Goal: Information Seeking & Learning: Check status

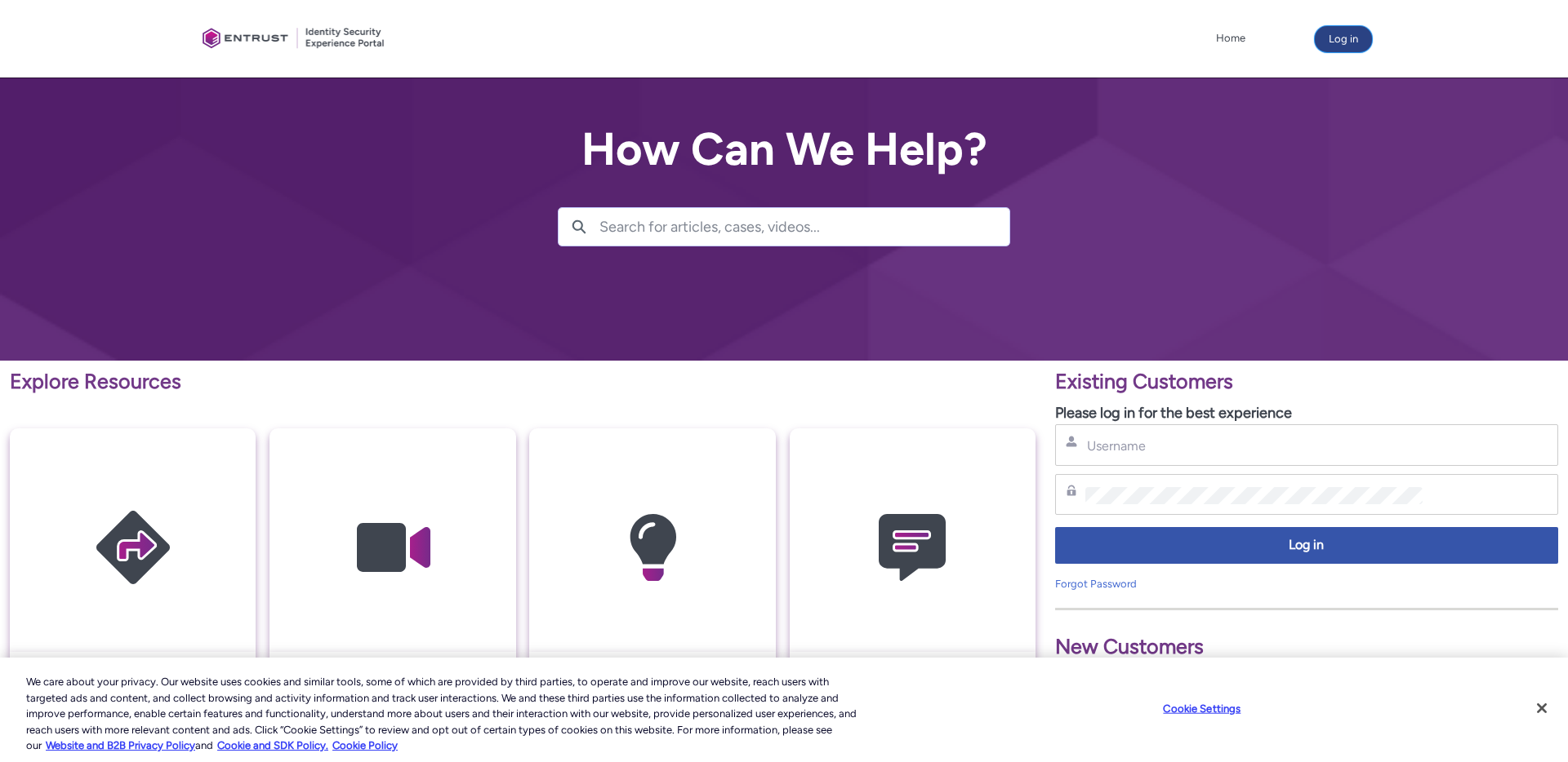
click at [1355, 29] on button "Log in" at bounding box center [1342, 39] width 57 height 26
click at [1210, 450] on input "Username" at bounding box center [1254, 446] width 337 height 17
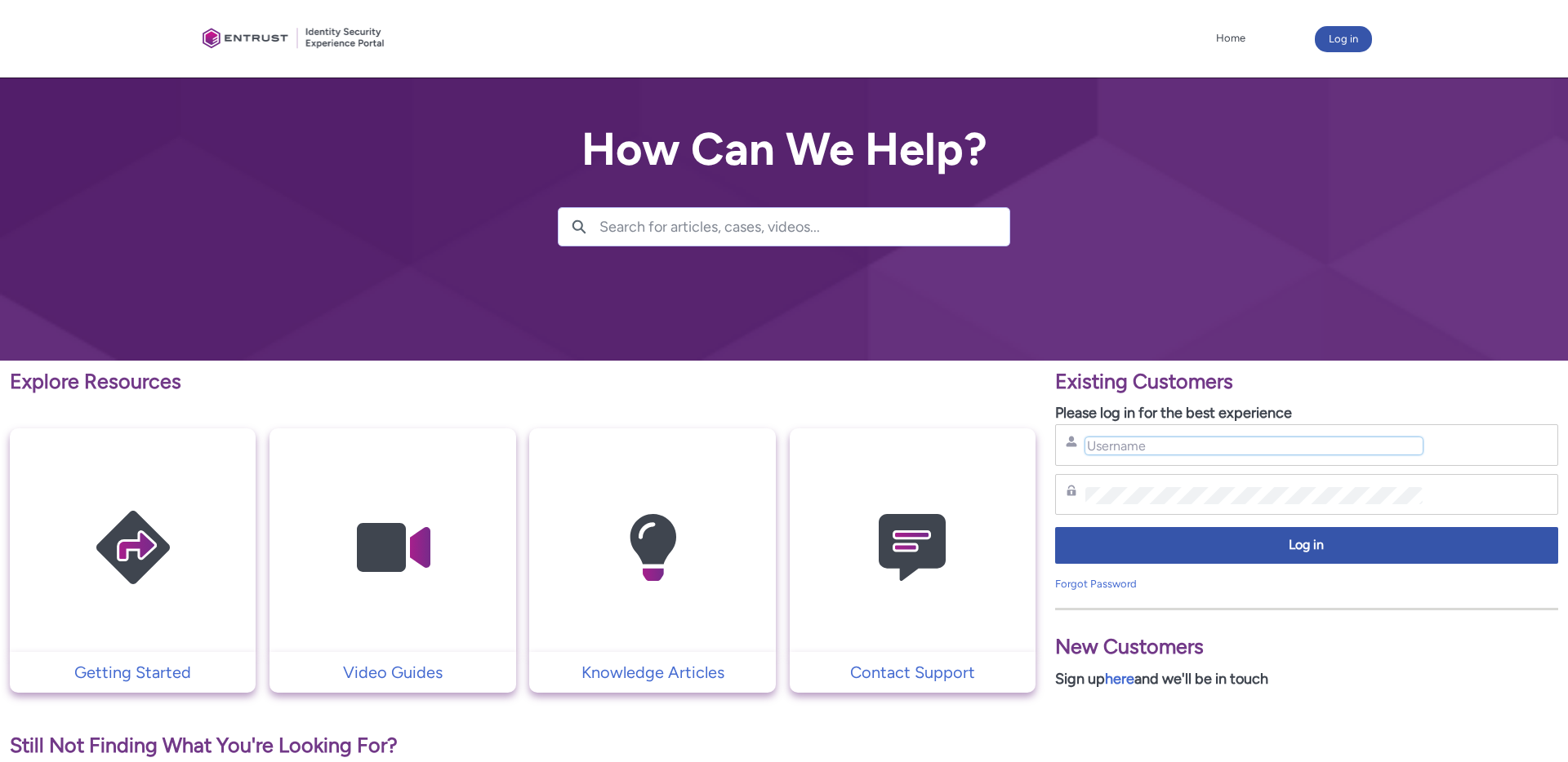
click at [1210, 450] on input "Username" at bounding box center [1254, 446] width 337 height 17
type input "charlotte.hammacott@overwolf.com"
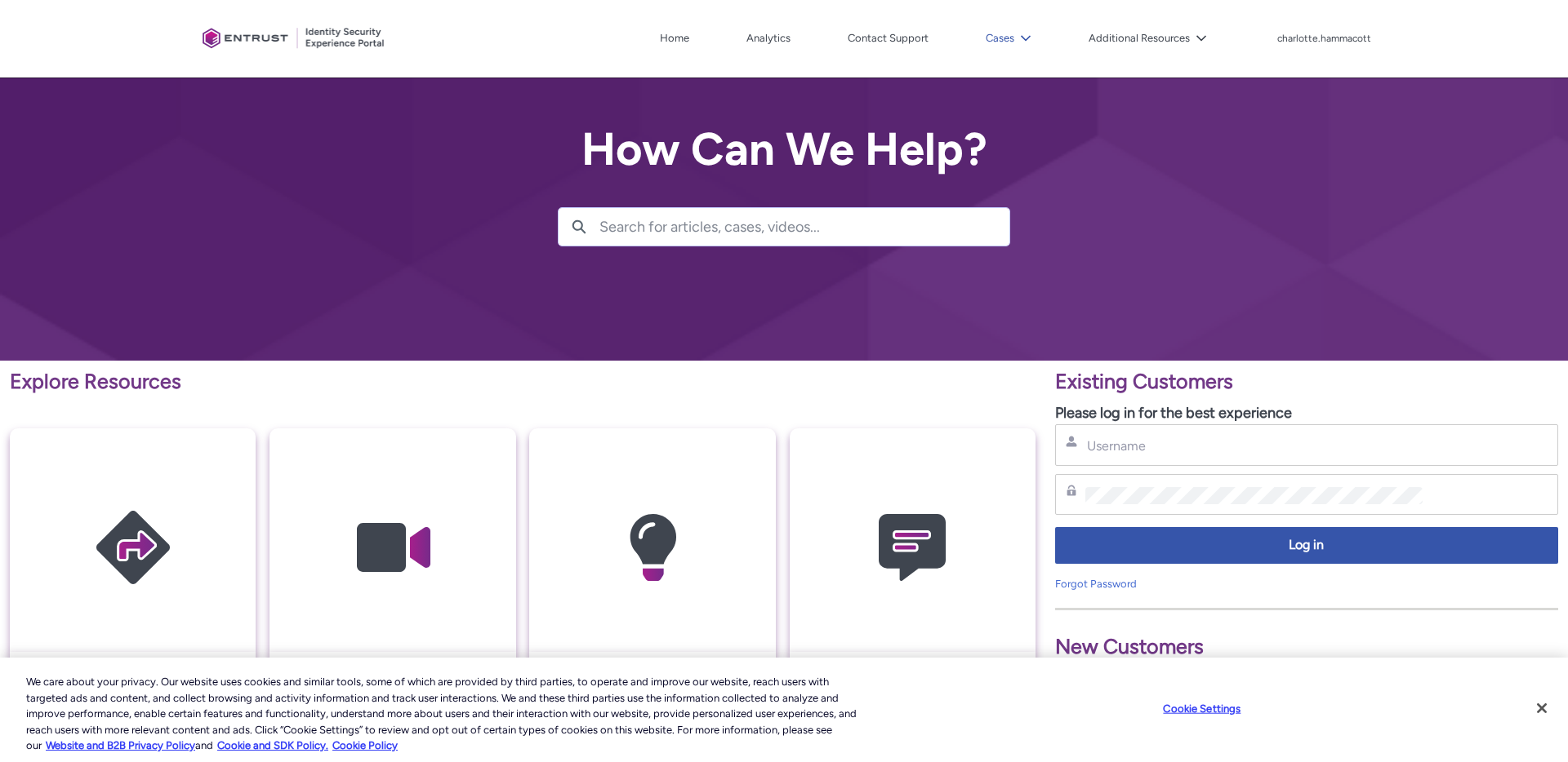
click at [998, 46] on button "Cases" at bounding box center [1008, 38] width 54 height 24
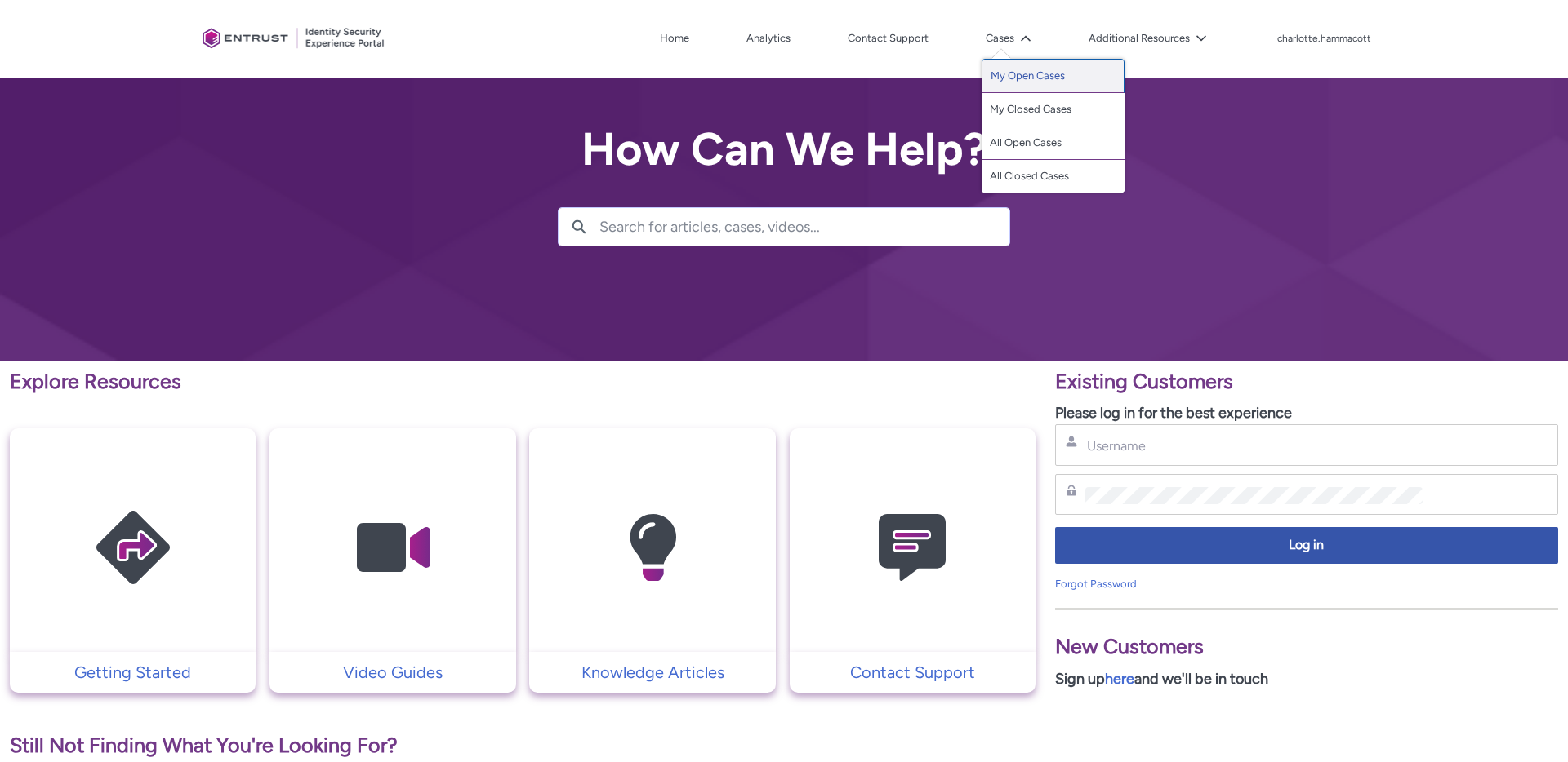
click at [1000, 65] on link "My Open Cases" at bounding box center [1052, 76] width 143 height 35
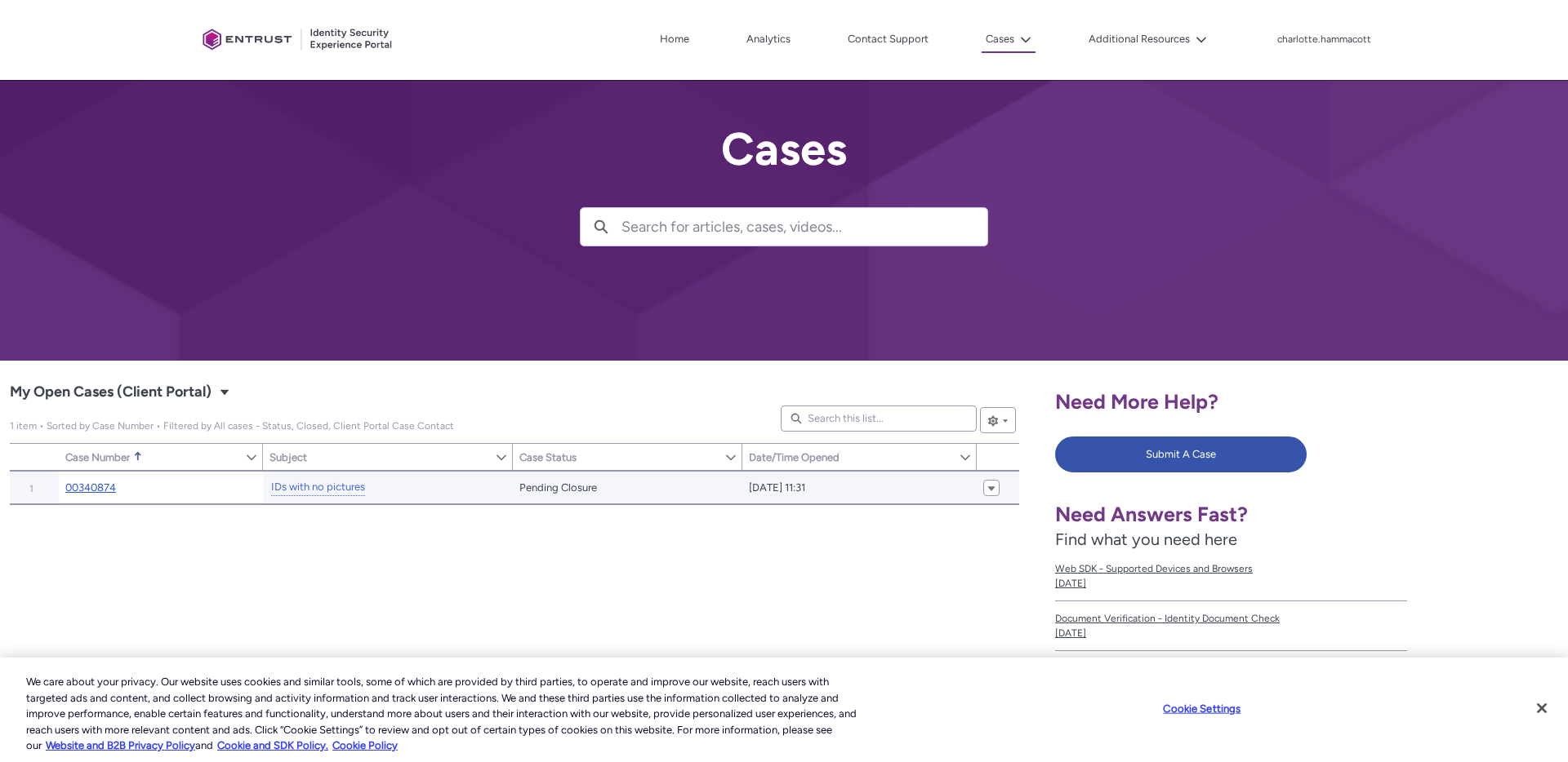
click at [91, 484] on link "00340874" at bounding box center [91, 487] width 51 height 16
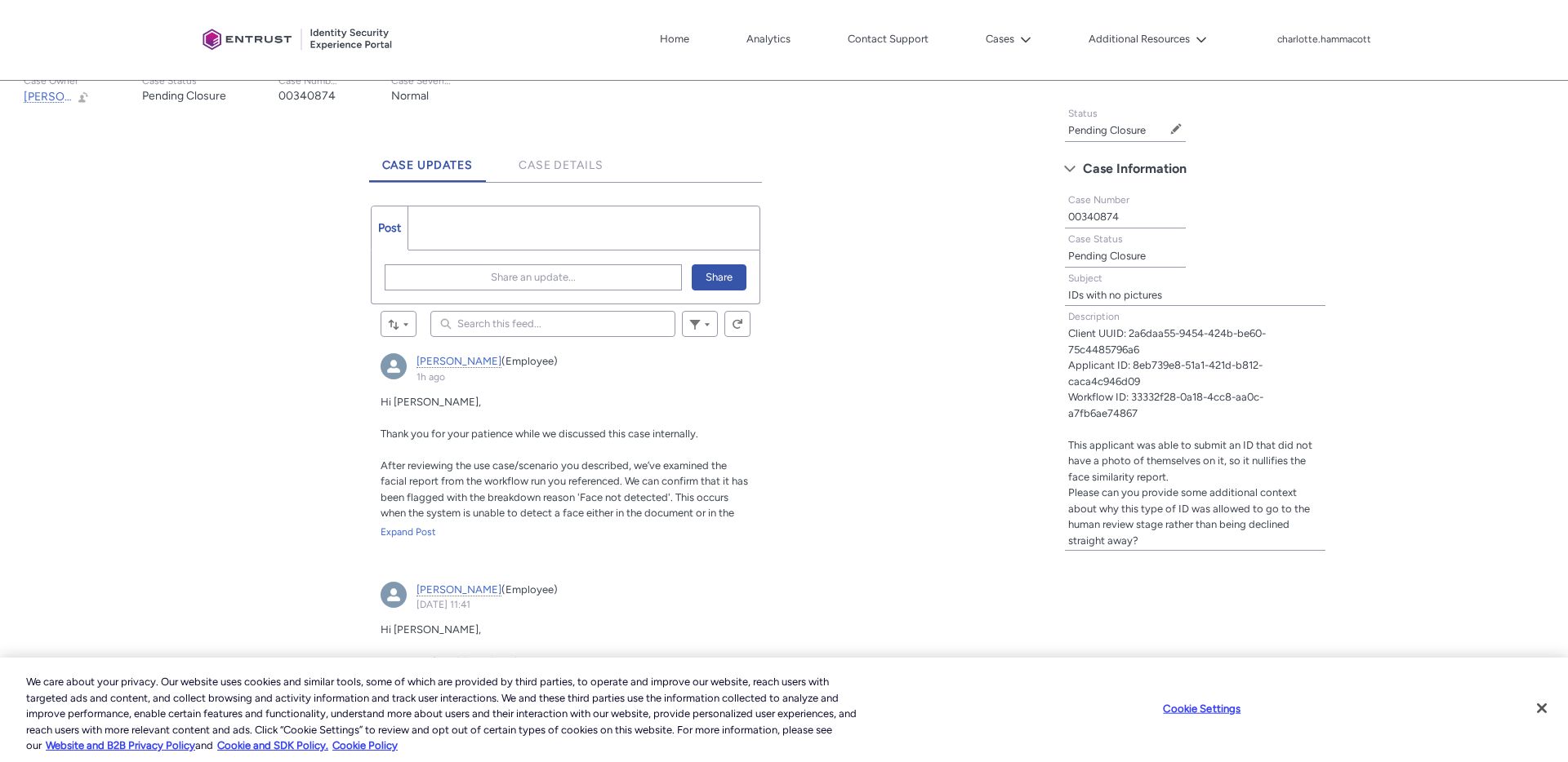
scroll to position [394, 0]
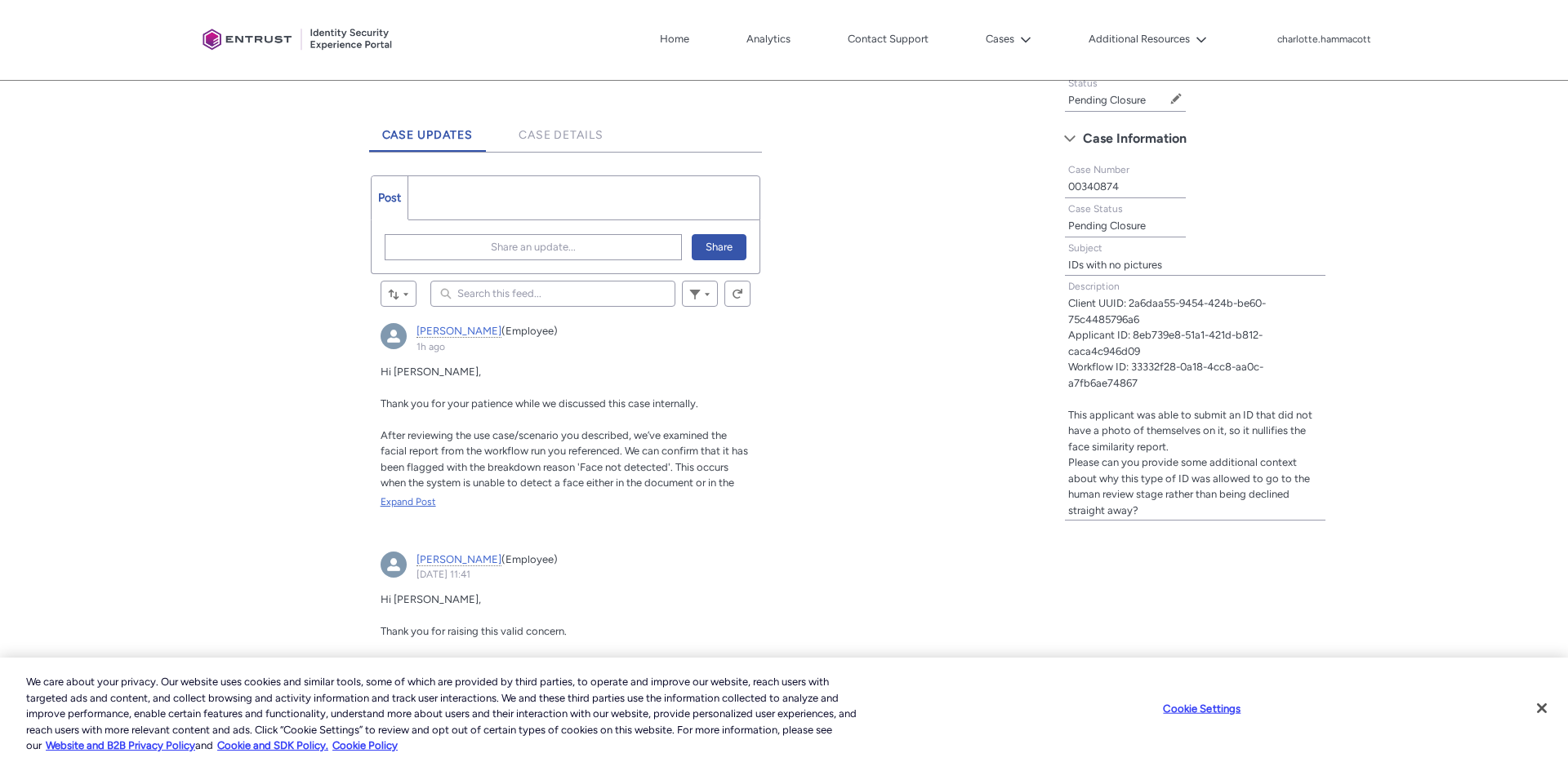
click at [407, 509] on div "Expand Post" at bounding box center [566, 501] width 371 height 14
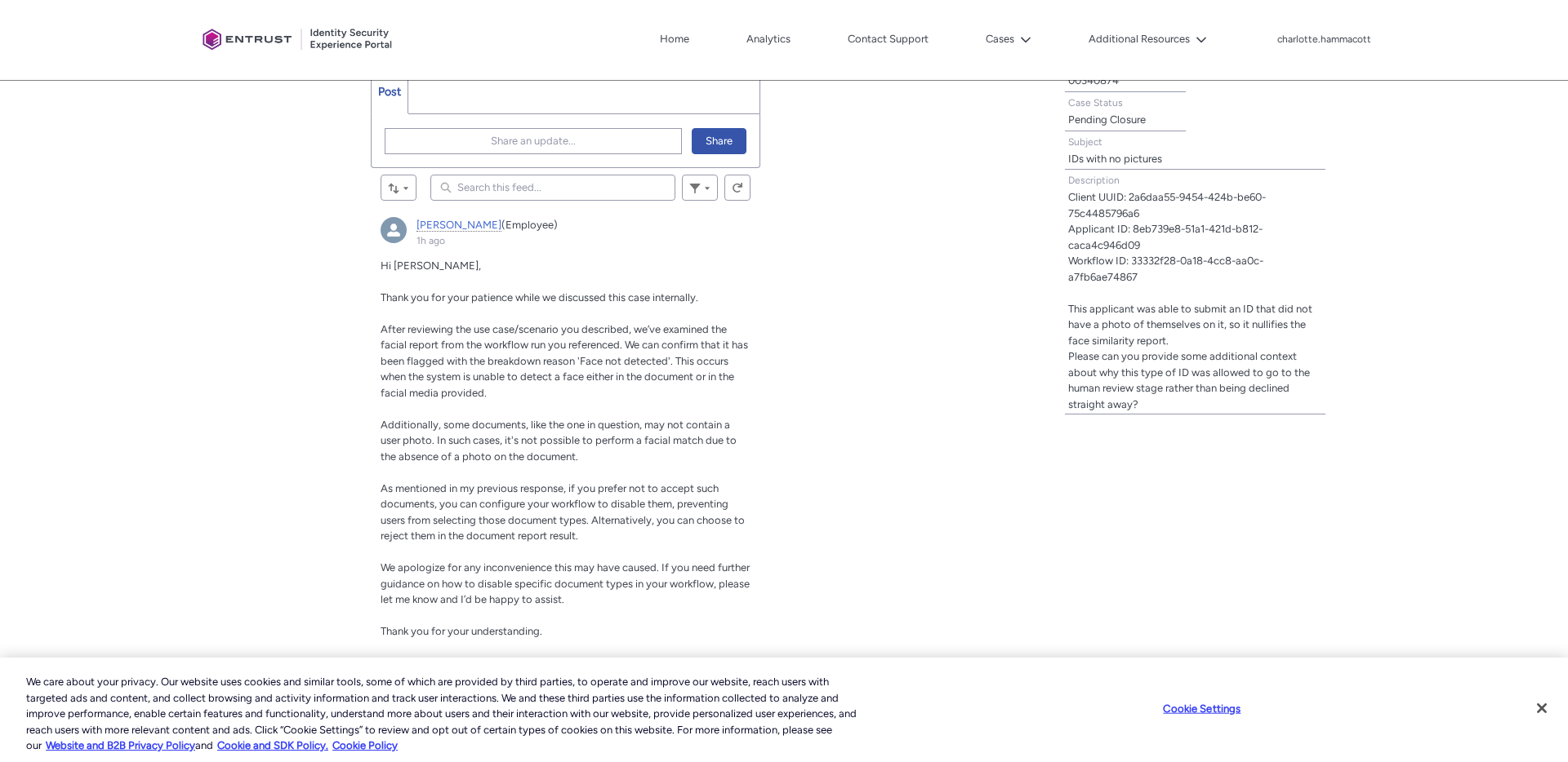
scroll to position [501, 0]
